Goal: Transaction & Acquisition: Purchase product/service

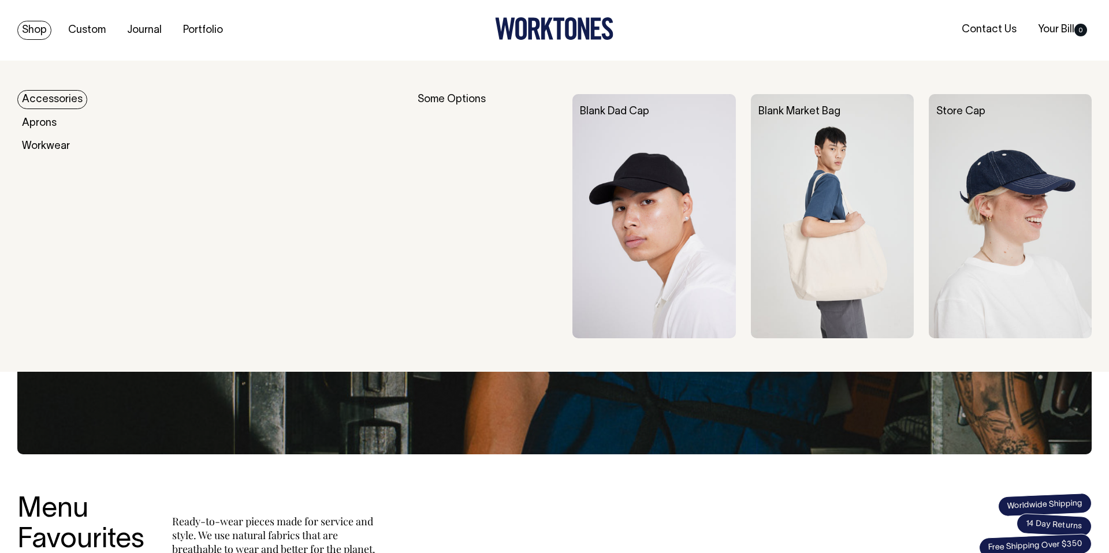
click at [36, 98] on link "Accessories" at bounding box center [52, 99] width 70 height 19
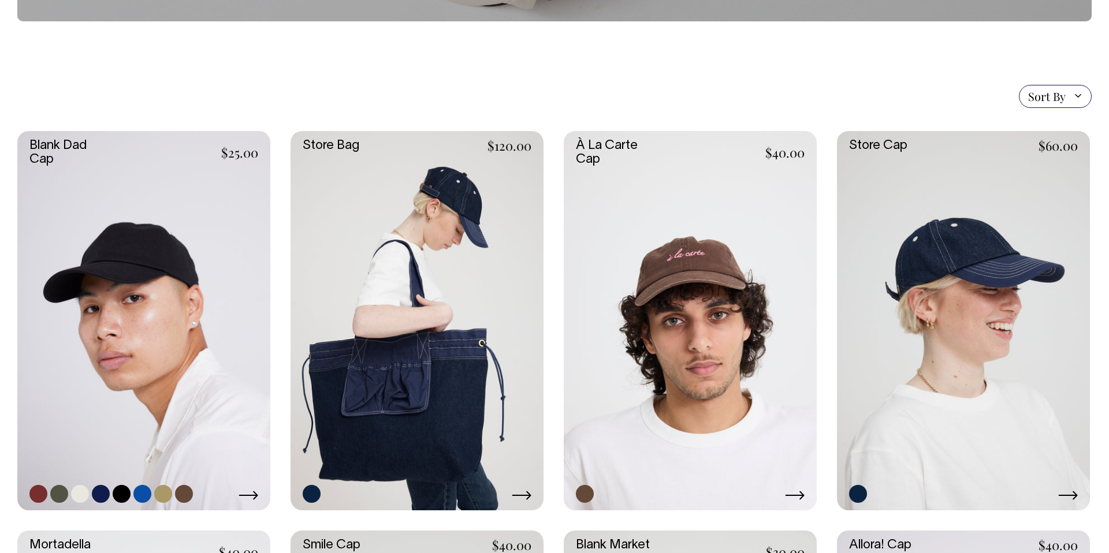
scroll to position [225, 0]
click at [162, 494] on link at bounding box center [163, 494] width 18 height 18
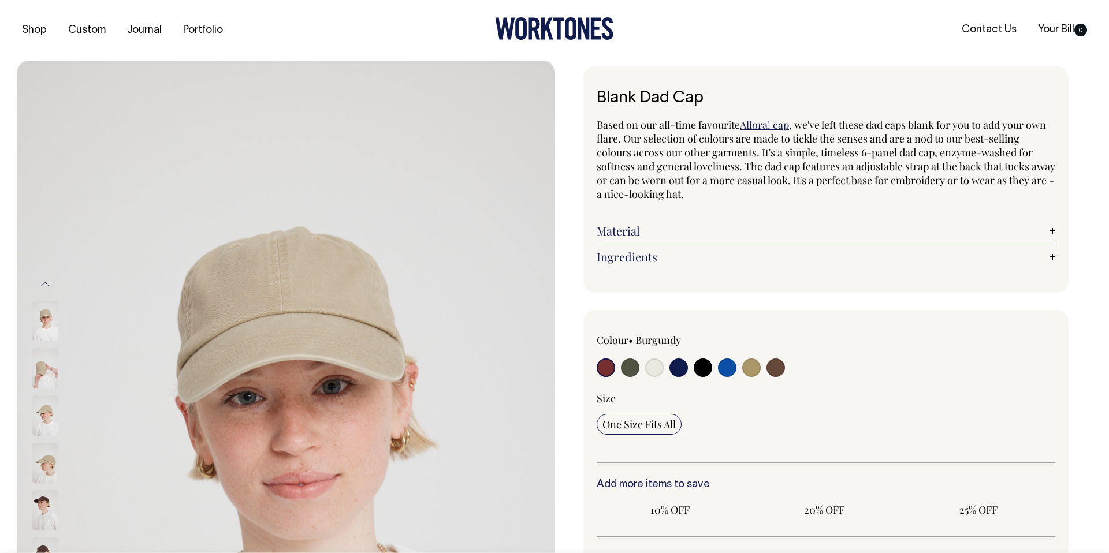
radio input "true"
select select "Washed Khaki"
click at [778, 368] on input "radio" at bounding box center [776, 368] width 18 height 18
radio input "true"
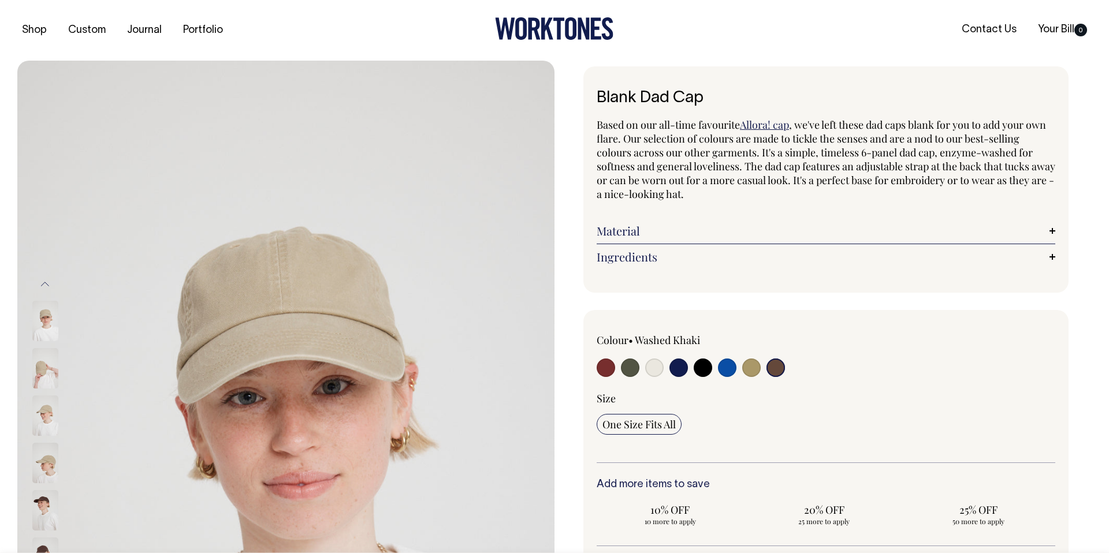
radio input "true"
select select "Espresso"
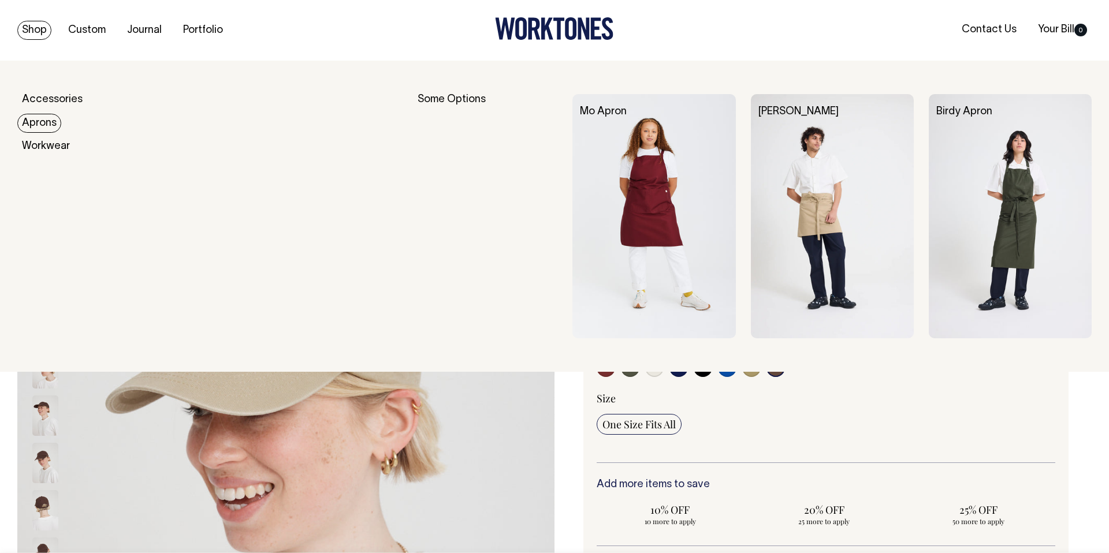
click at [31, 127] on link "Aprons" at bounding box center [39, 123] width 44 height 19
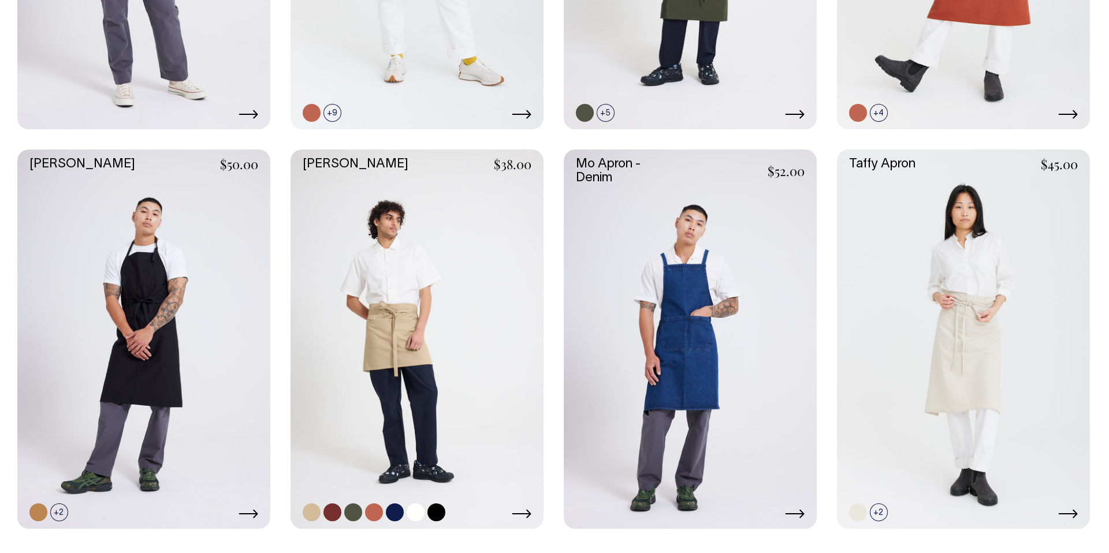
scroll to position [605, 0]
click at [397, 508] on link at bounding box center [395, 513] width 18 height 18
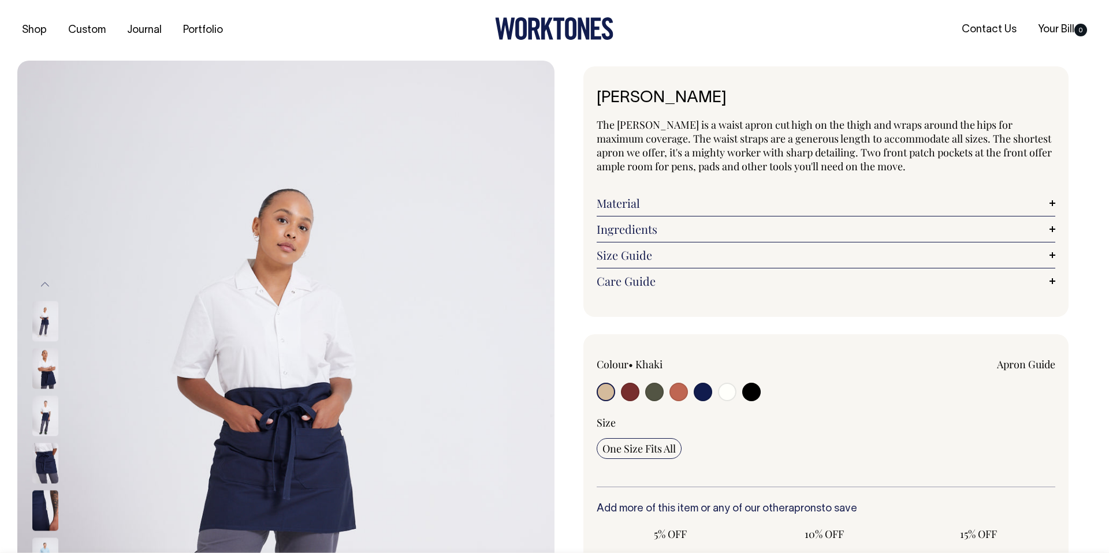
radio input "true"
select select "Dark Navy"
click at [704, 393] on input "radio" at bounding box center [703, 392] width 18 height 18
